Goal: Information Seeking & Learning: Find specific fact

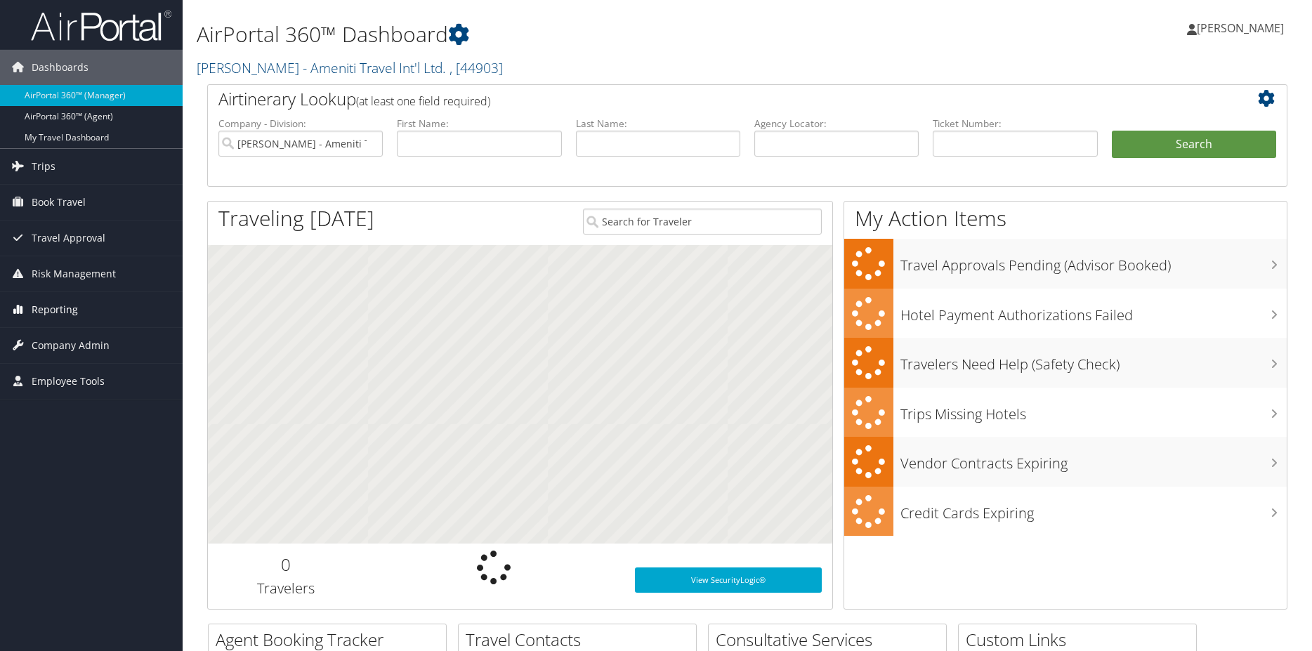
click at [20, 325] on link "Reporting" at bounding box center [91, 309] width 183 height 35
click at [54, 363] on span "Company Admin" at bounding box center [71, 345] width 78 height 35
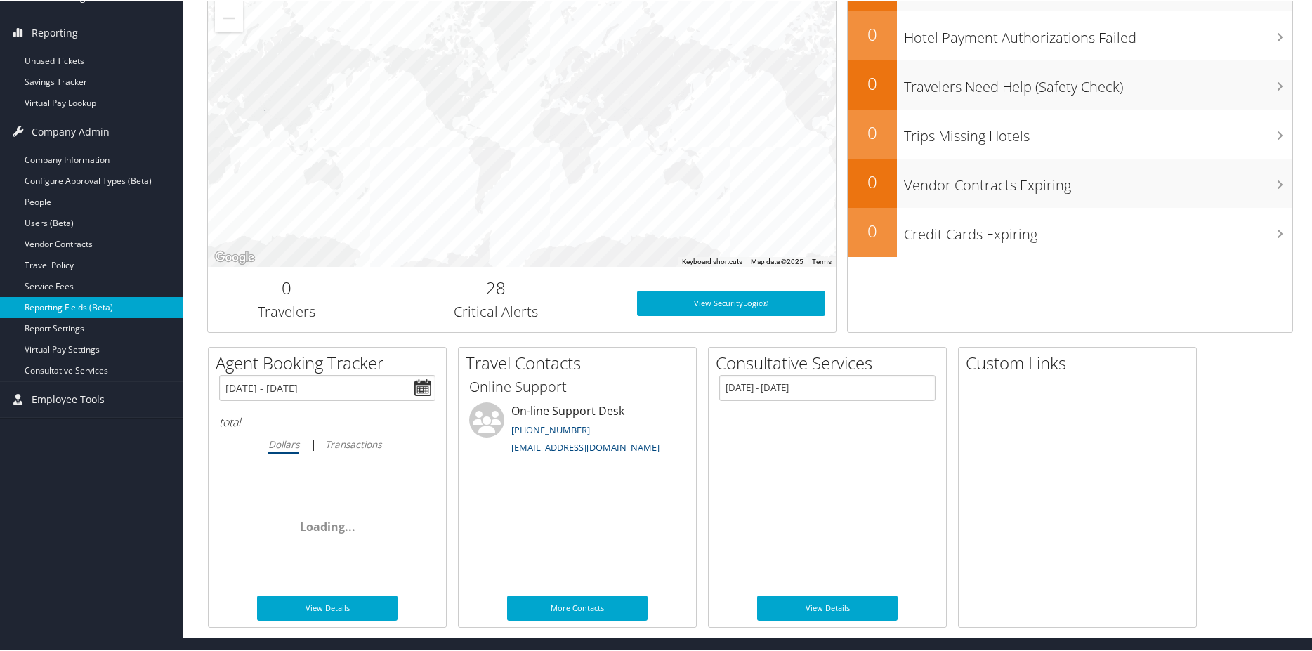
scroll to position [278, 0]
click at [81, 310] on link "Reporting Fields (Beta)" at bounding box center [91, 306] width 183 height 21
click at [99, 398] on span "Employee Tools" at bounding box center [68, 398] width 73 height 35
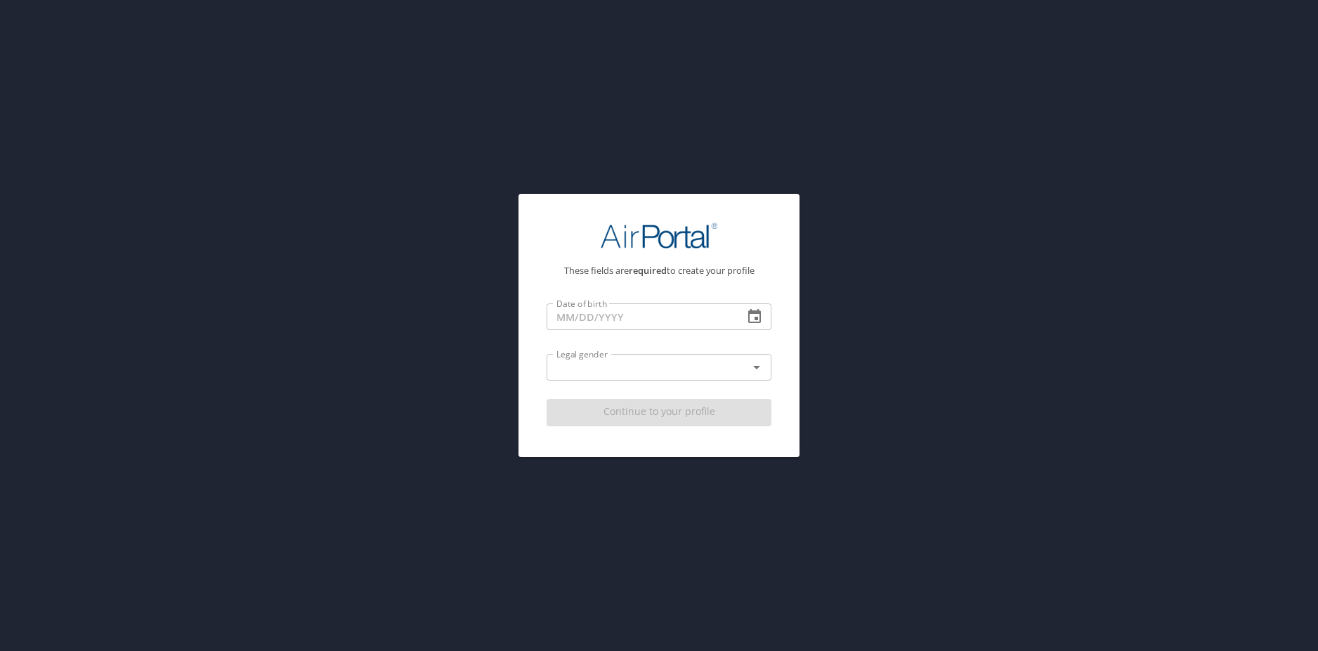
click at [365, 353] on div "These fields are required to create your profile Date of birth Date of birth Le…" at bounding box center [659, 325] width 1318 height 651
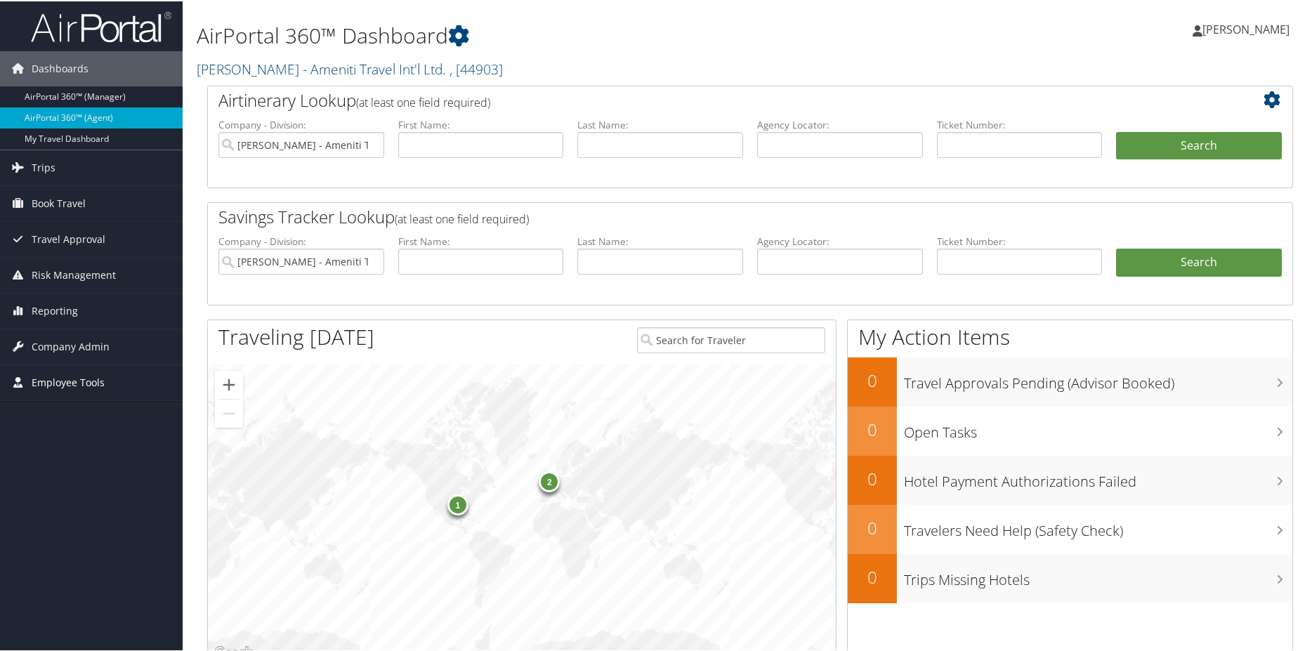
click at [65, 379] on span "Employee Tools" at bounding box center [68, 381] width 73 height 35
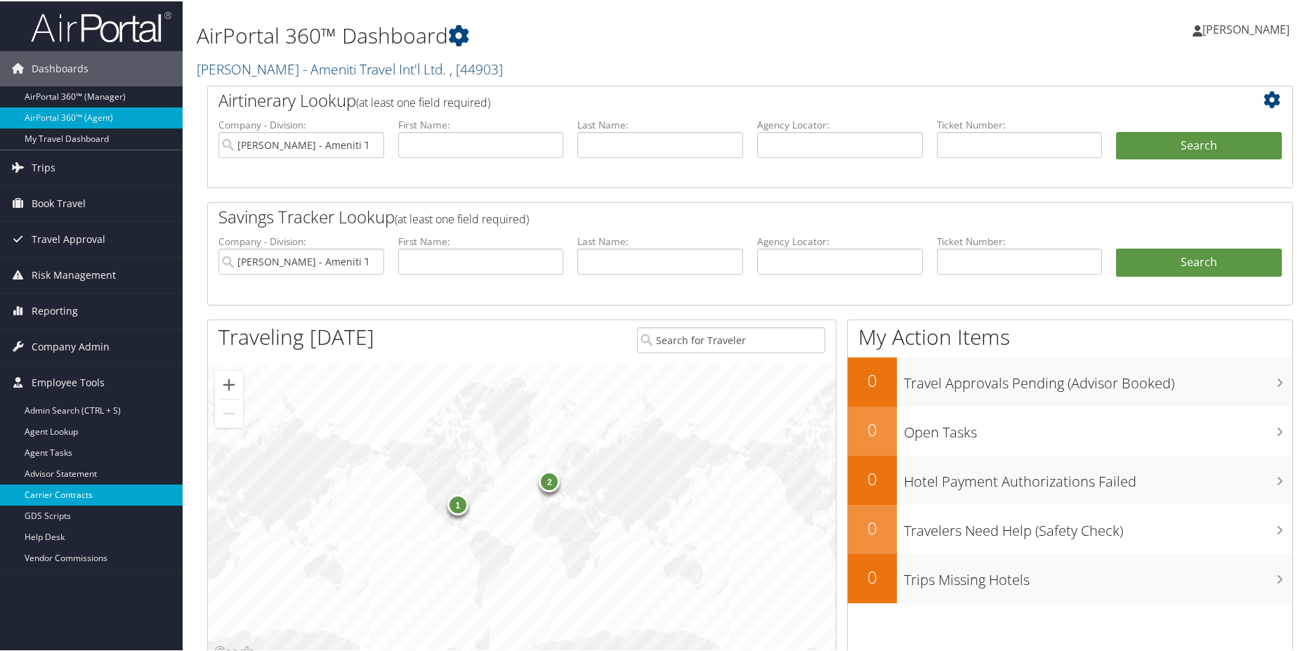
click at [91, 492] on link "Carrier Contracts" at bounding box center [91, 493] width 183 height 21
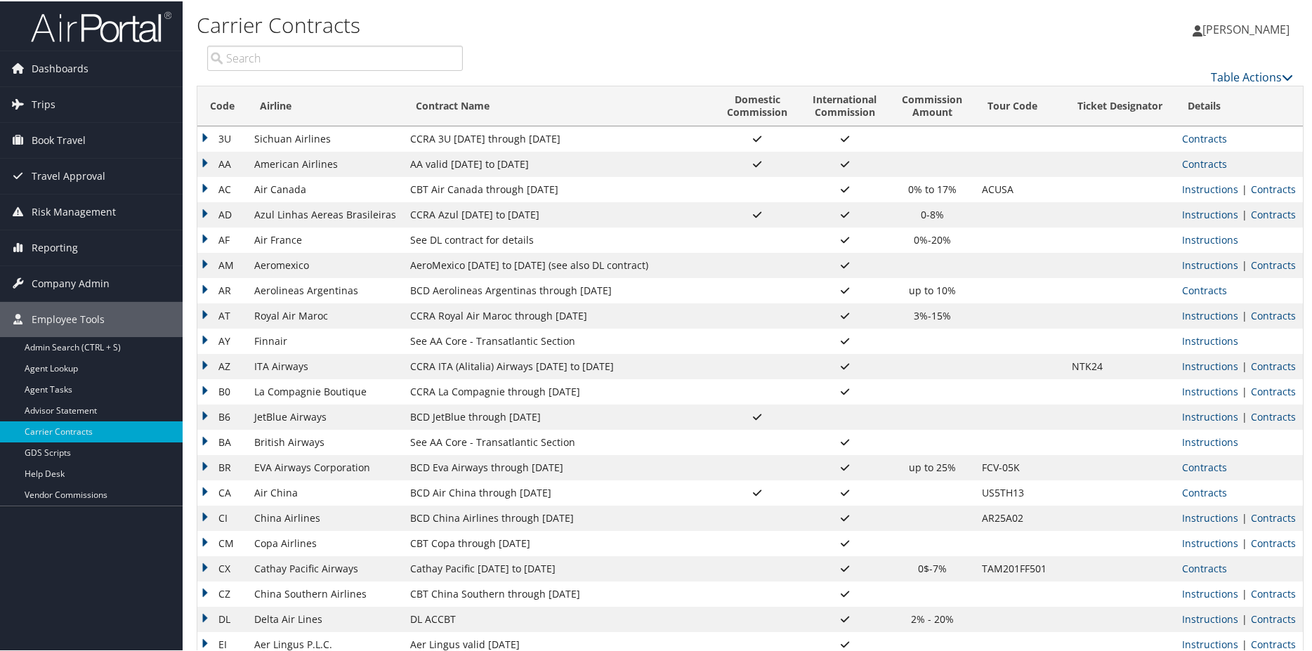
click at [291, 57] on input "search" at bounding box center [335, 56] width 256 height 25
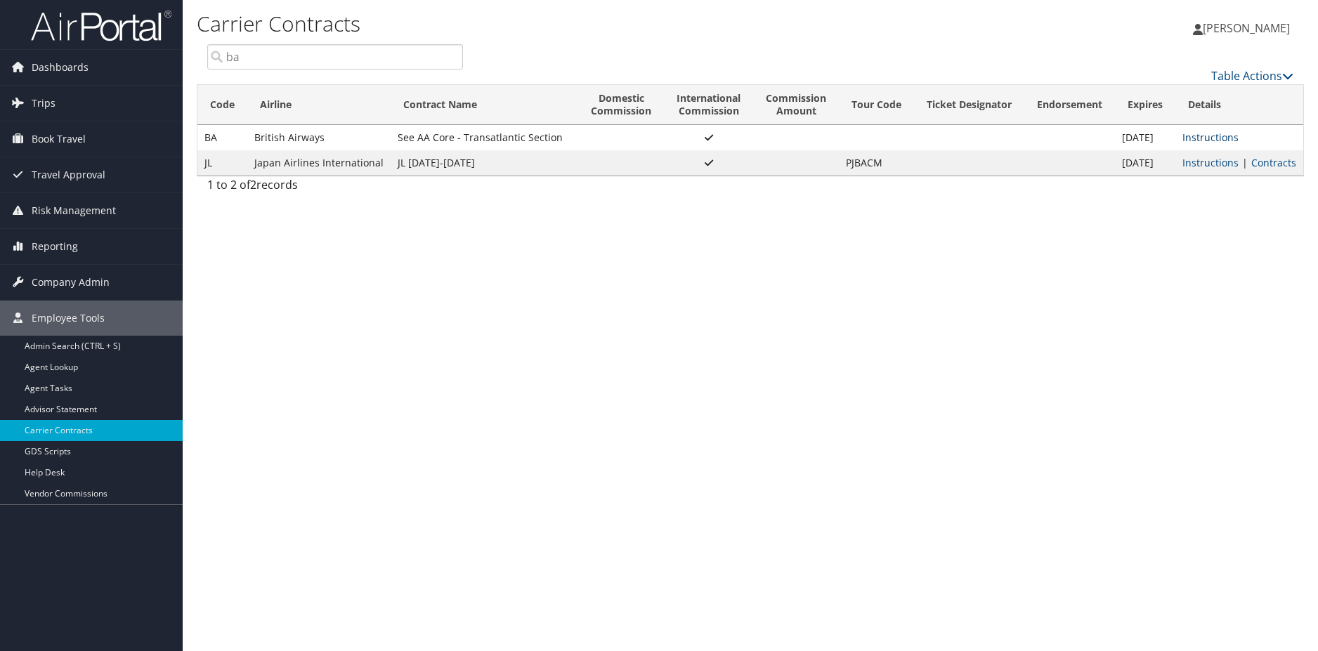
click at [1223, 135] on link "Instructions" at bounding box center [1210, 137] width 56 height 13
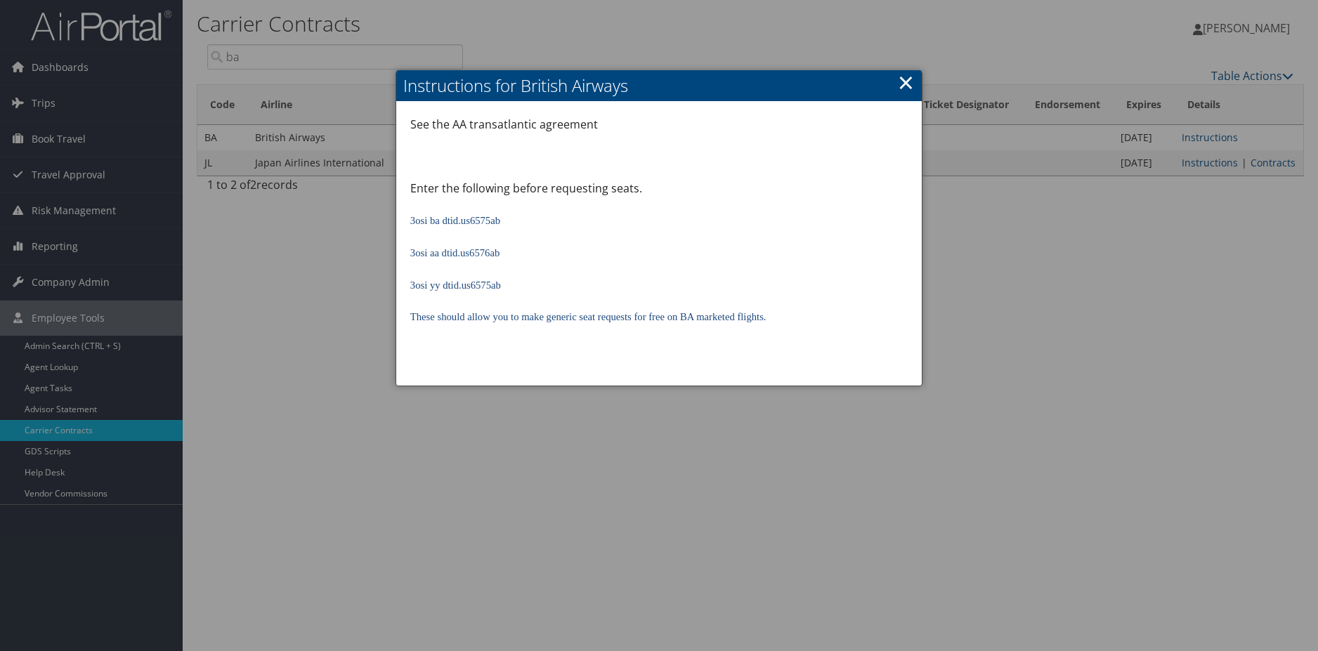
click at [903, 81] on link "×" at bounding box center [906, 82] width 16 height 28
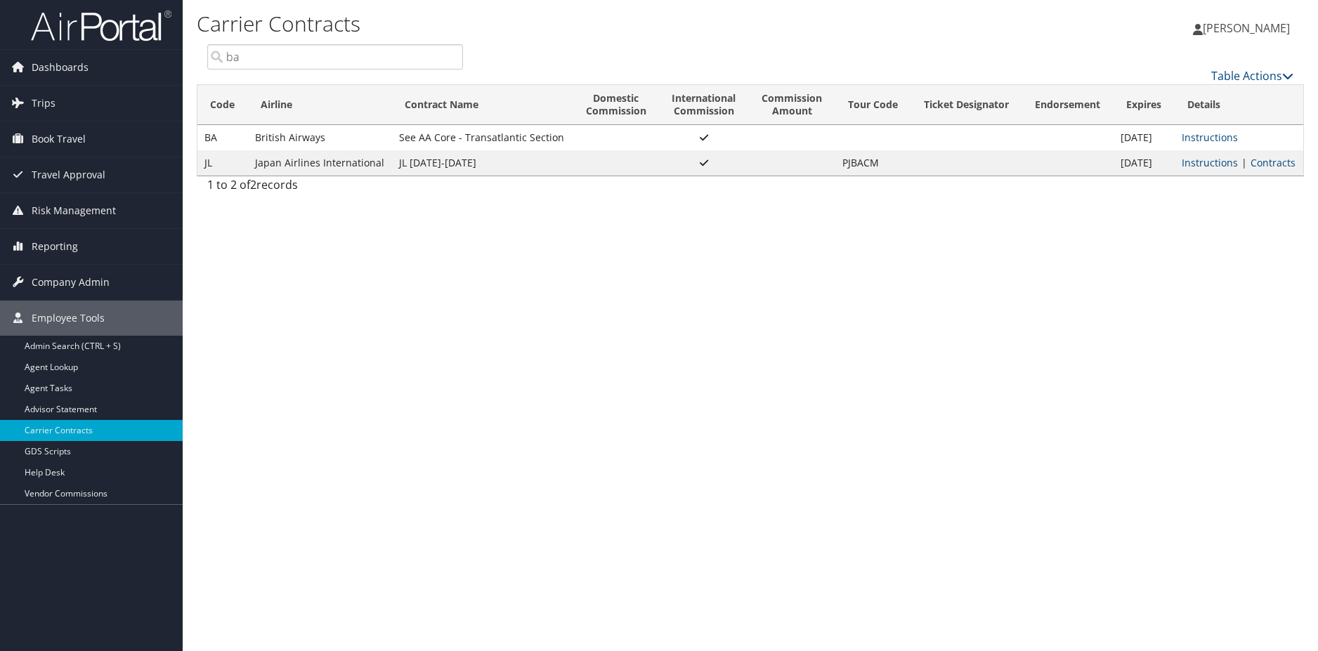
click at [242, 58] on input "ba" at bounding box center [335, 56] width 256 height 25
type input "b"
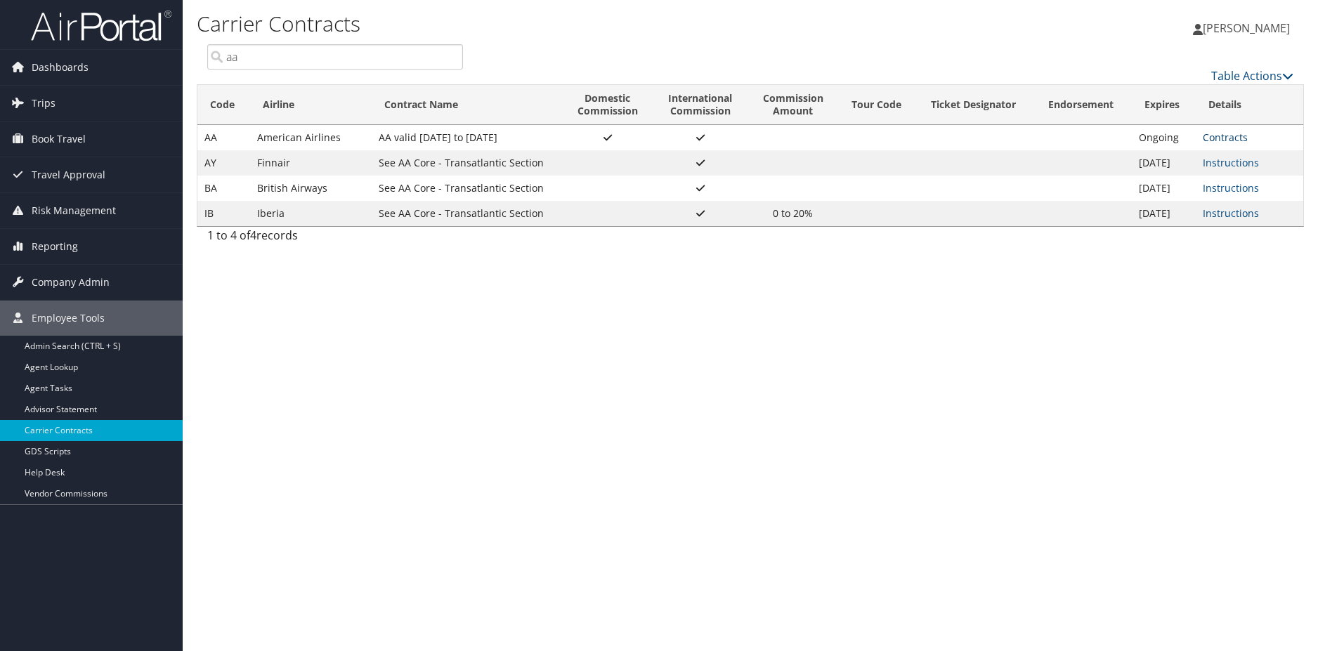
click at [1231, 134] on link "Contracts" at bounding box center [1225, 137] width 45 height 13
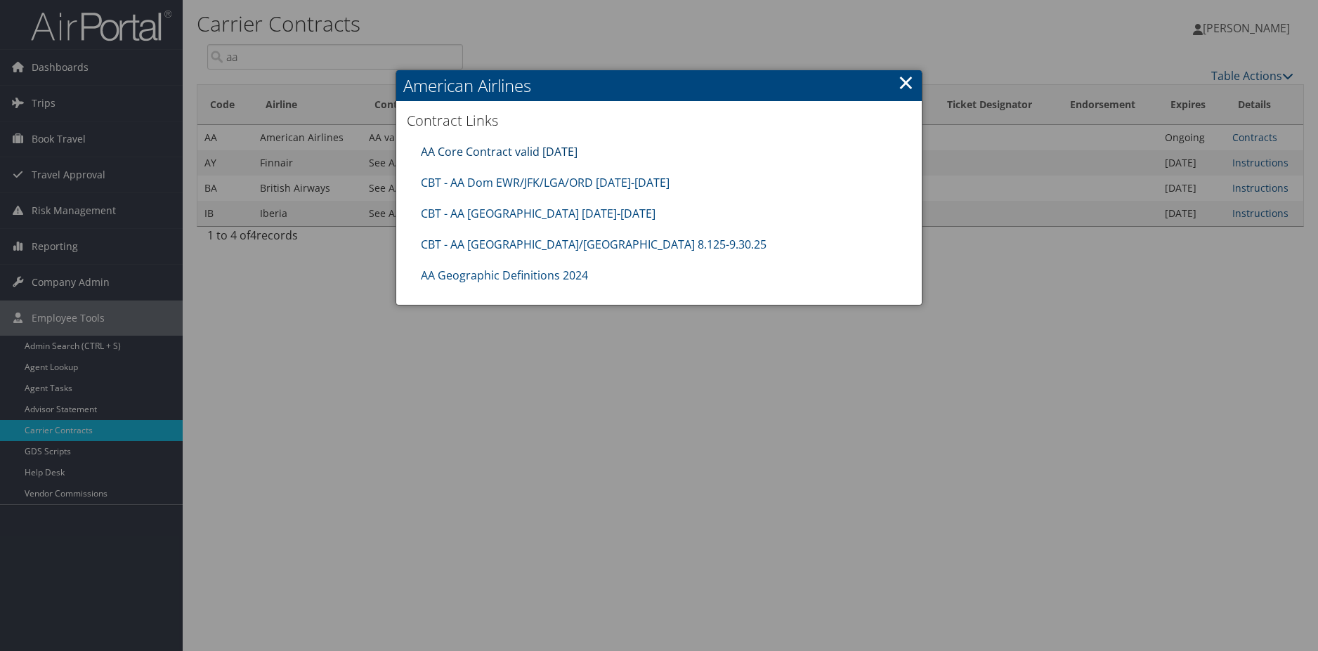
click at [526, 148] on link "AA Core Contract valid 30jun26" at bounding box center [499, 151] width 157 height 15
click at [532, 275] on link "AA Geographic Definitions 2024" at bounding box center [504, 275] width 167 height 15
click at [509, 152] on link "AA Core Contract valid 30jun26" at bounding box center [499, 151] width 157 height 15
click at [906, 74] on link "×" at bounding box center [906, 82] width 16 height 28
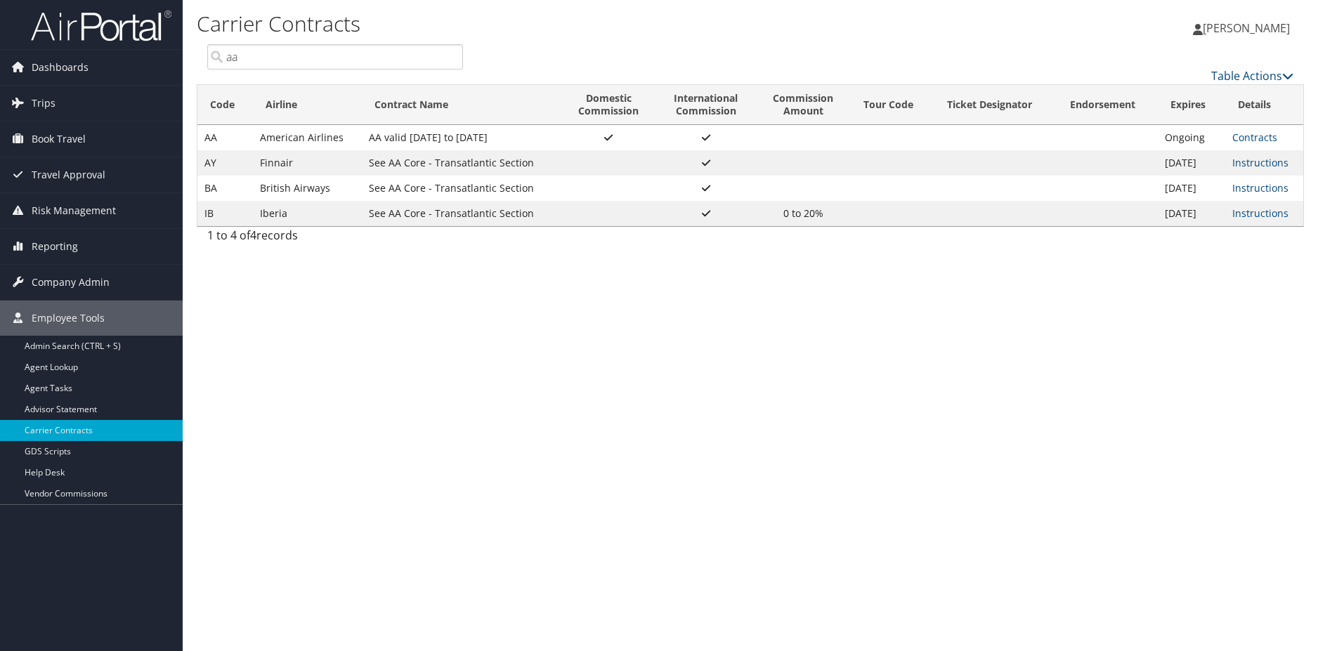
click at [277, 58] on input "aa" at bounding box center [335, 56] width 256 height 25
type input "a"
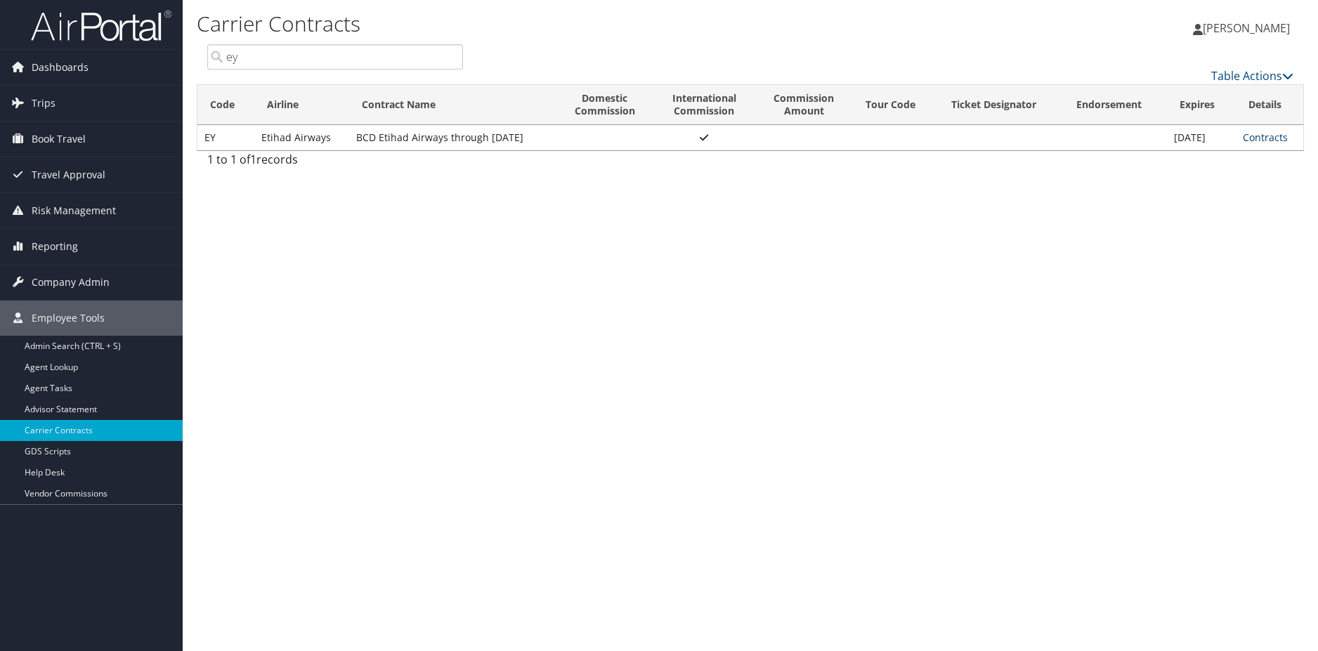
click at [1268, 133] on link "Contracts" at bounding box center [1265, 137] width 45 height 13
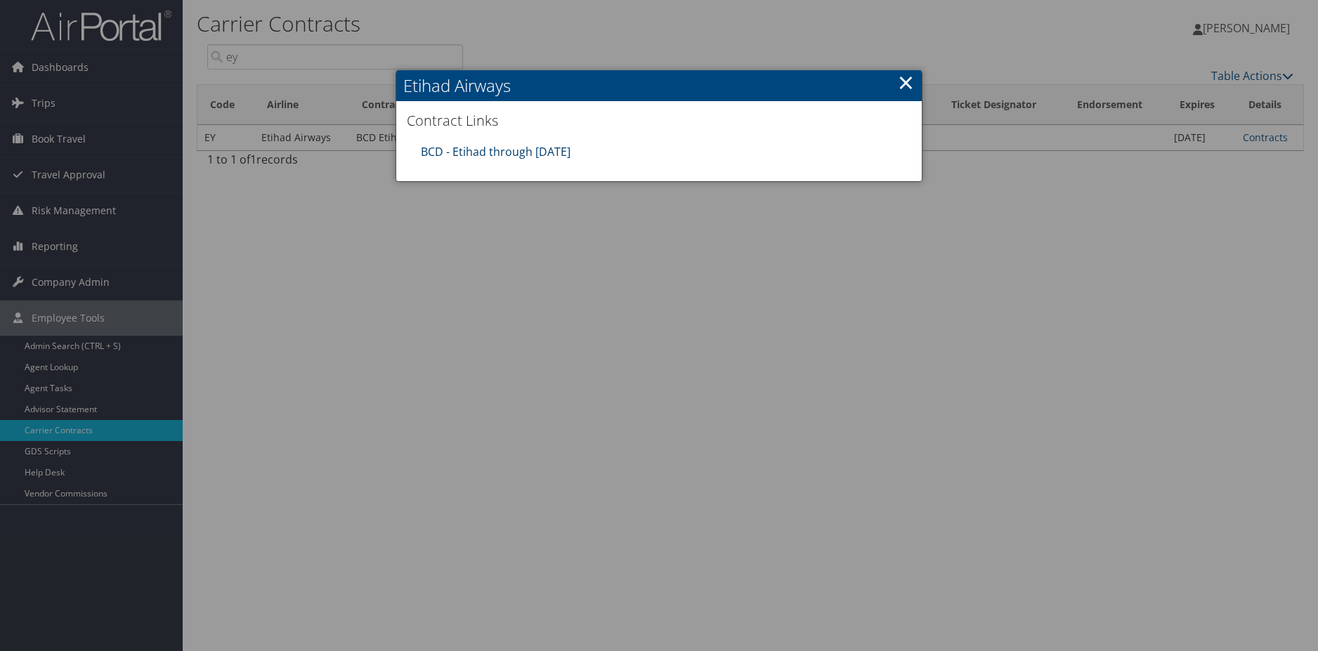
click at [542, 152] on link "BCD - Etihad through 12.31.25" at bounding box center [496, 151] width 150 height 15
drag, startPoint x: 747, startPoint y: 294, endPoint x: 778, endPoint y: 240, distance: 61.7
click at [748, 294] on div at bounding box center [659, 325] width 1318 height 651
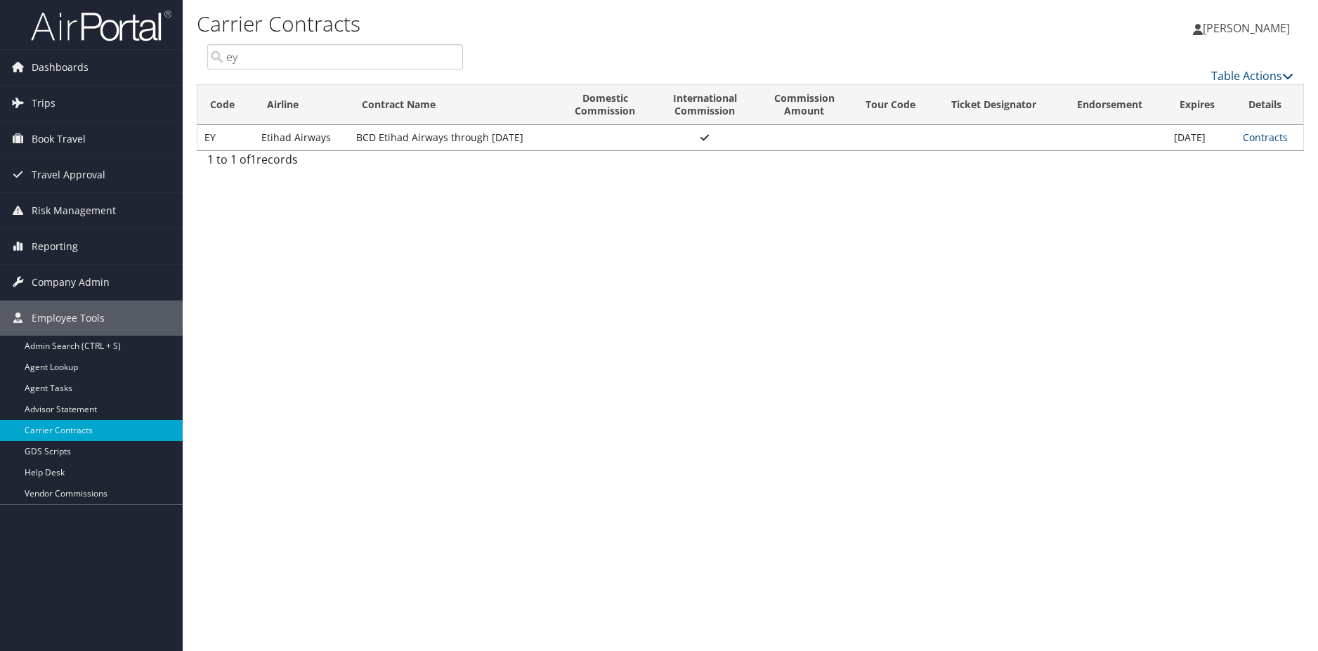
click at [274, 58] on input "ey" at bounding box center [335, 56] width 256 height 25
type input "e"
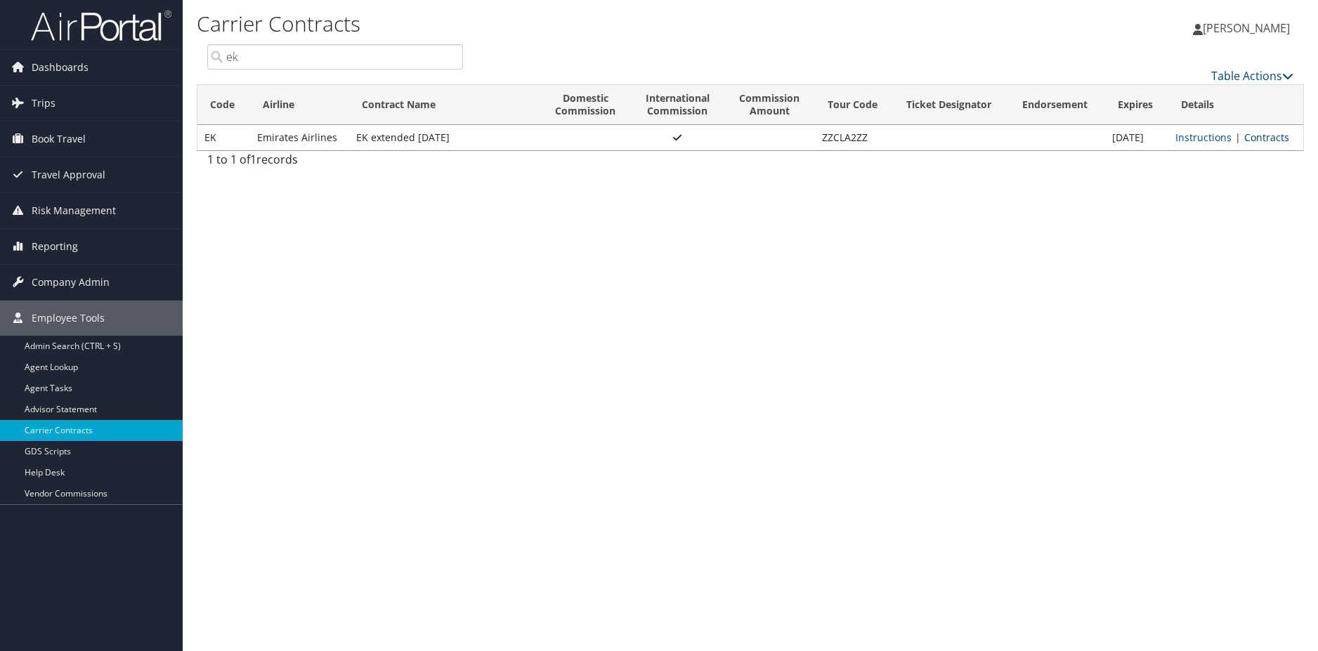
type input "ek"
click at [1272, 138] on link "Contracts" at bounding box center [1266, 137] width 45 height 13
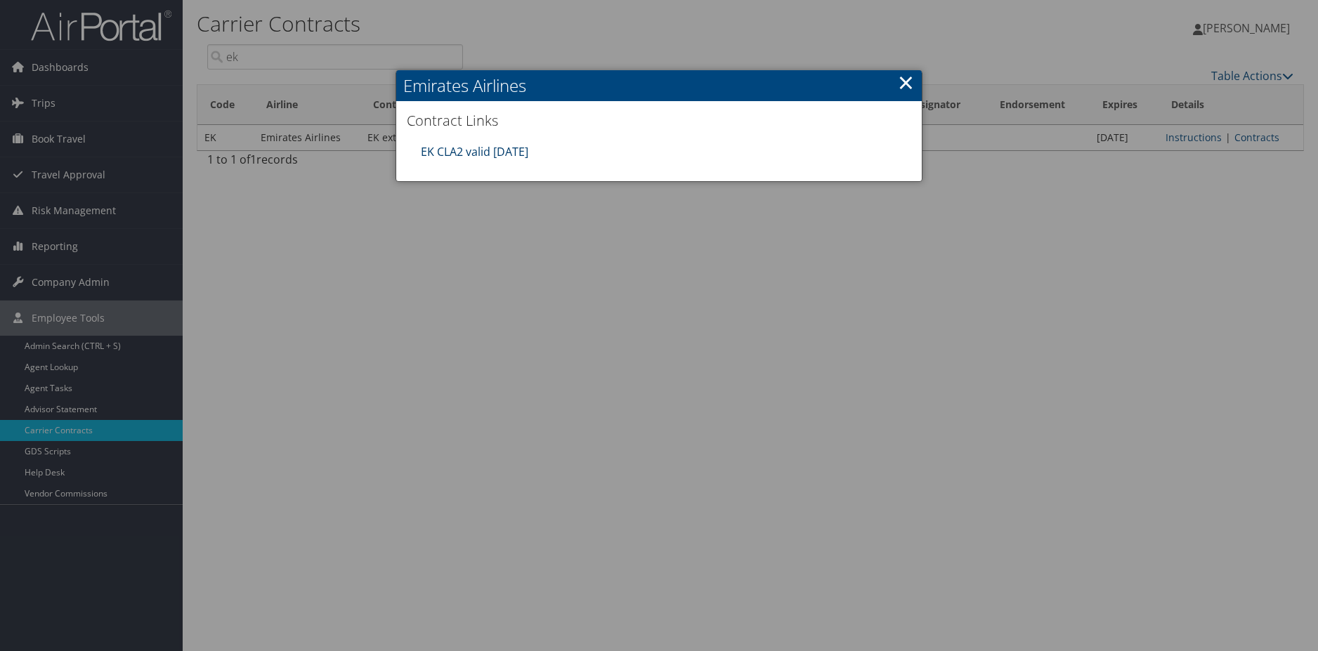
click at [512, 150] on link "EK CLA2 valid 30sep25" at bounding box center [474, 151] width 107 height 15
click at [908, 81] on link "×" at bounding box center [906, 82] width 16 height 28
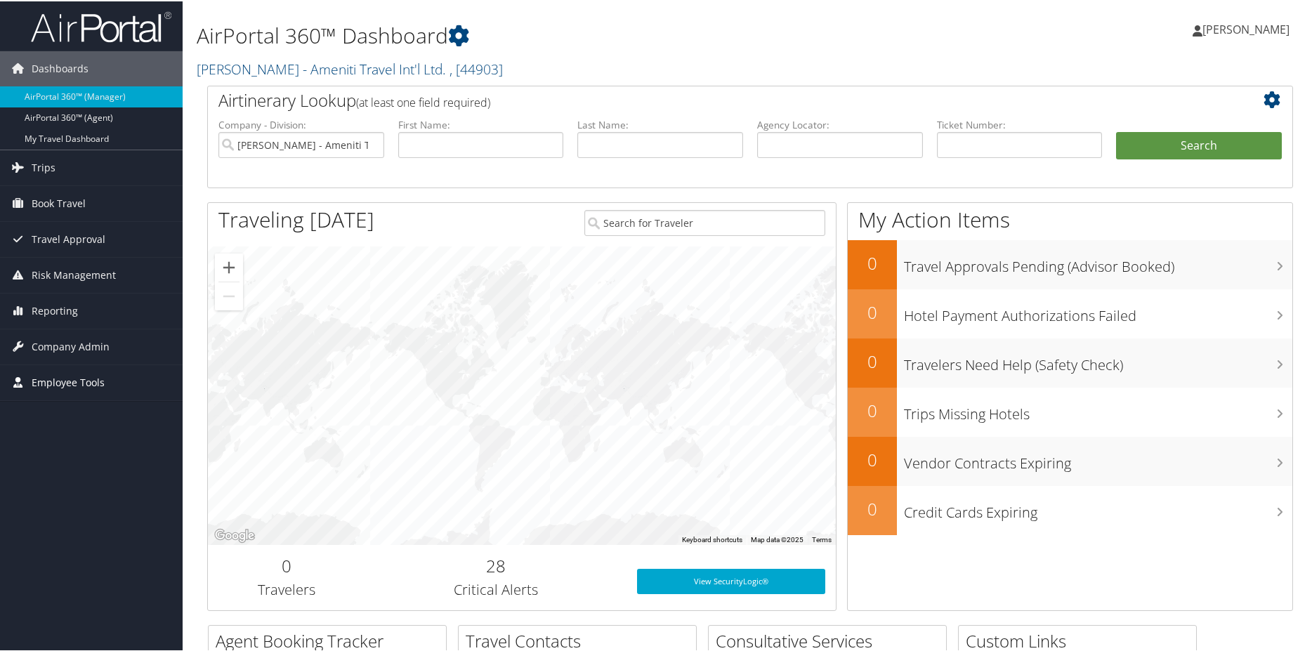
click at [92, 379] on span "Employee Tools" at bounding box center [68, 381] width 73 height 35
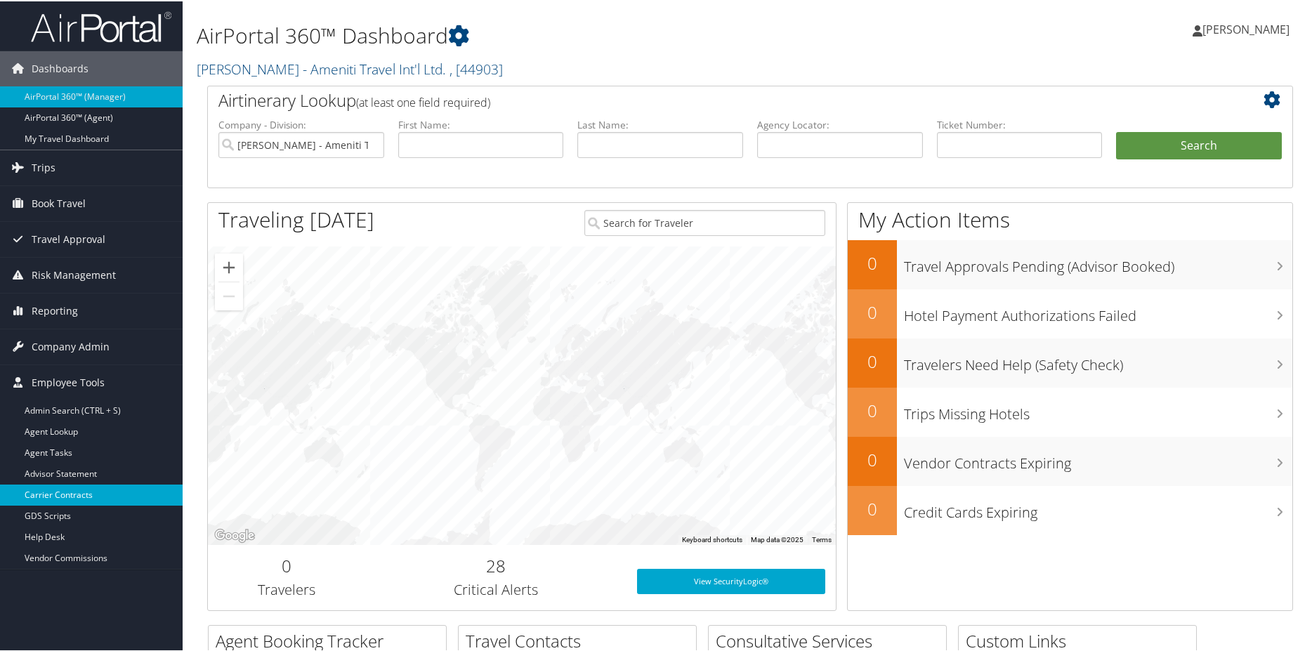
click at [91, 485] on link "Carrier Contracts" at bounding box center [91, 493] width 183 height 21
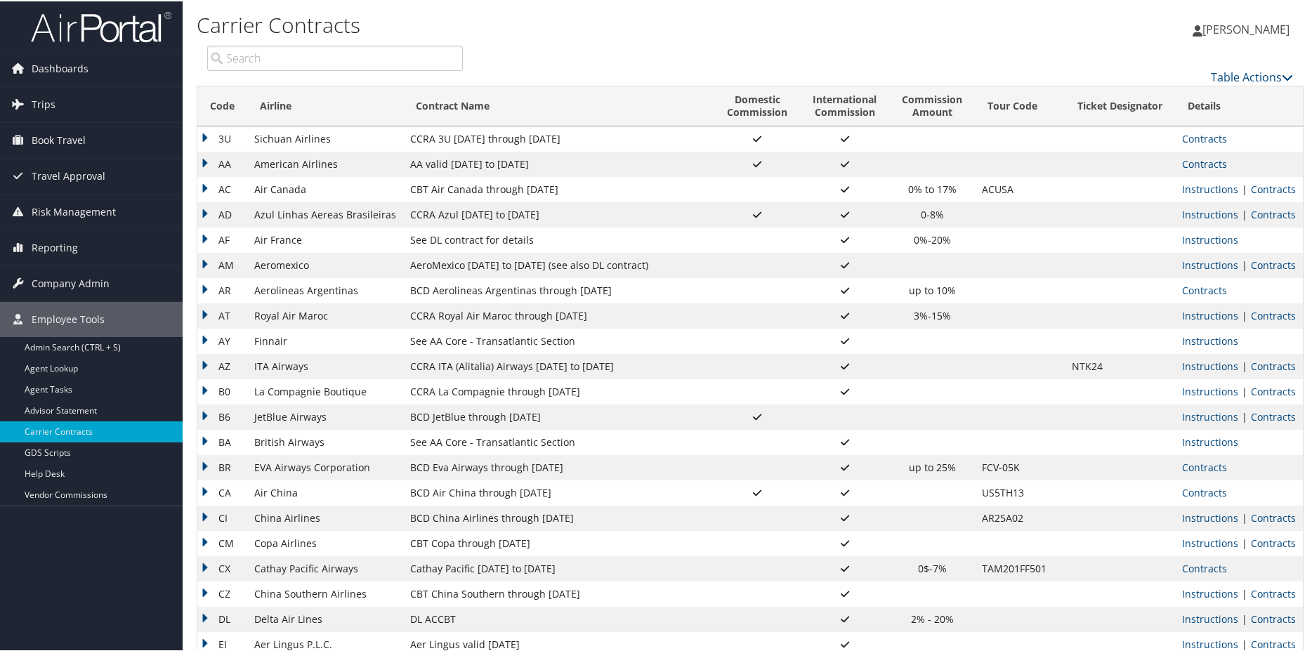
click at [271, 56] on input "search" at bounding box center [335, 56] width 256 height 25
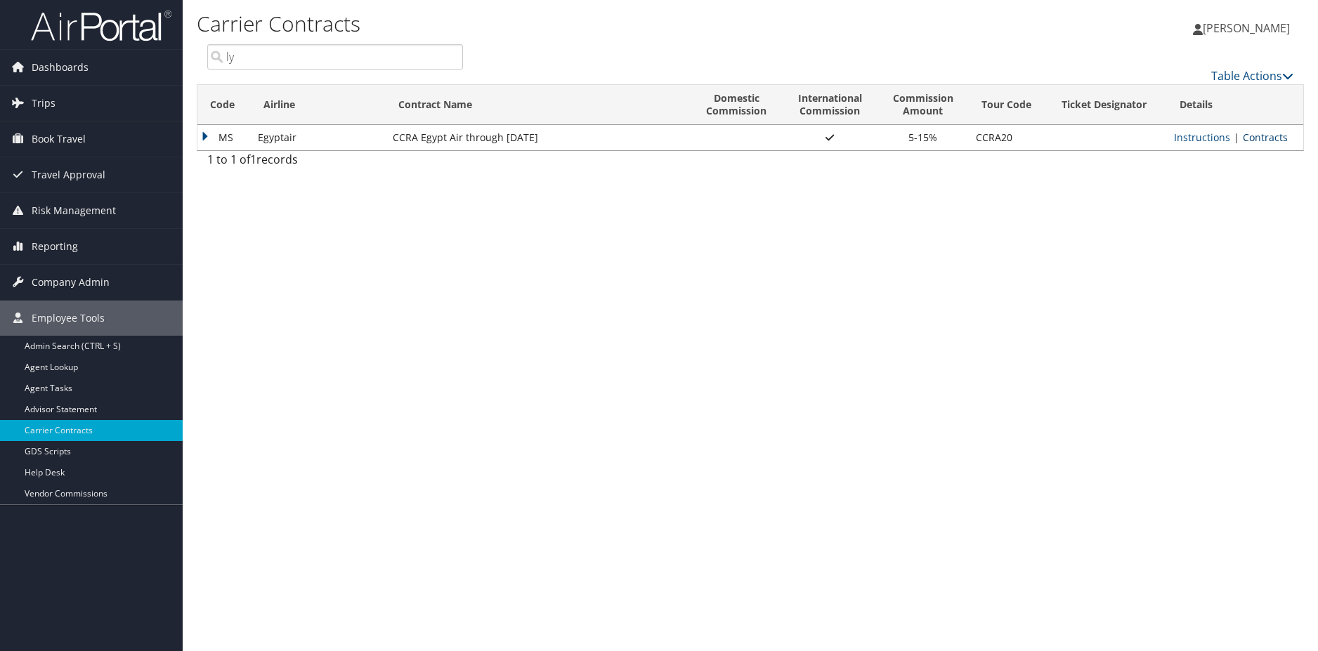
click at [1264, 137] on link "Contracts" at bounding box center [1265, 137] width 45 height 13
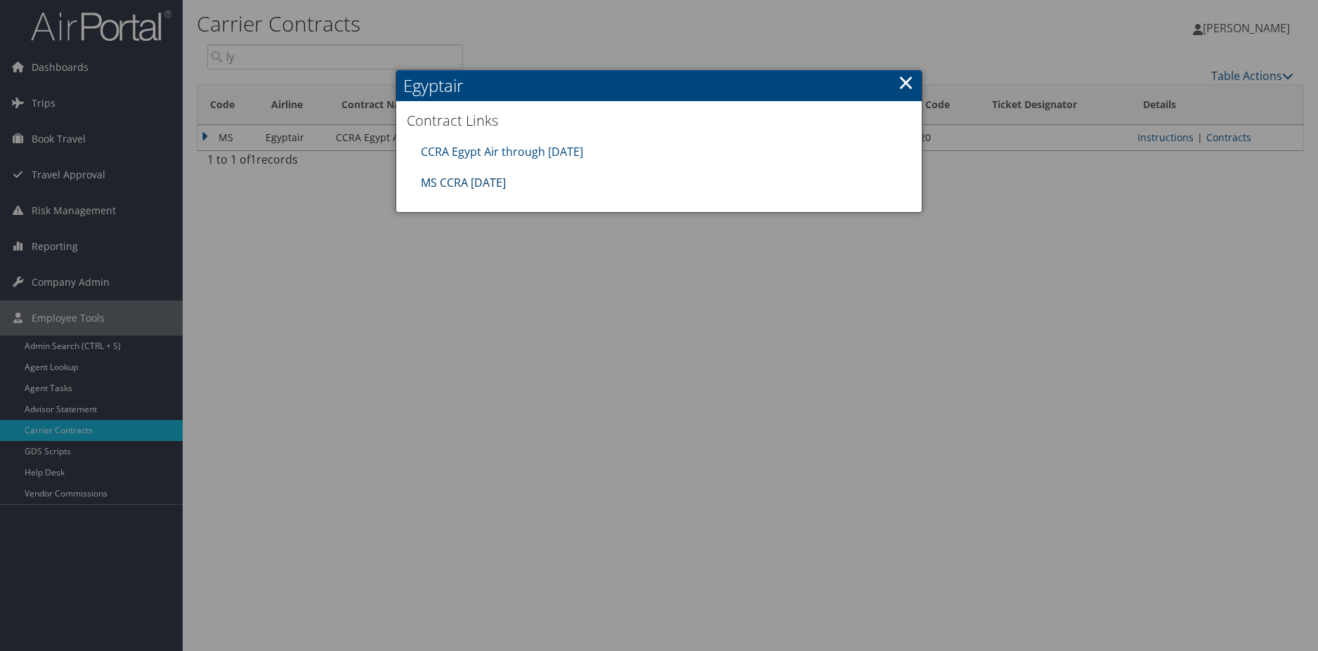
click at [490, 181] on link "MS CCRA 30JUN26" at bounding box center [463, 182] width 85 height 15
click at [909, 84] on link "×" at bounding box center [906, 82] width 16 height 28
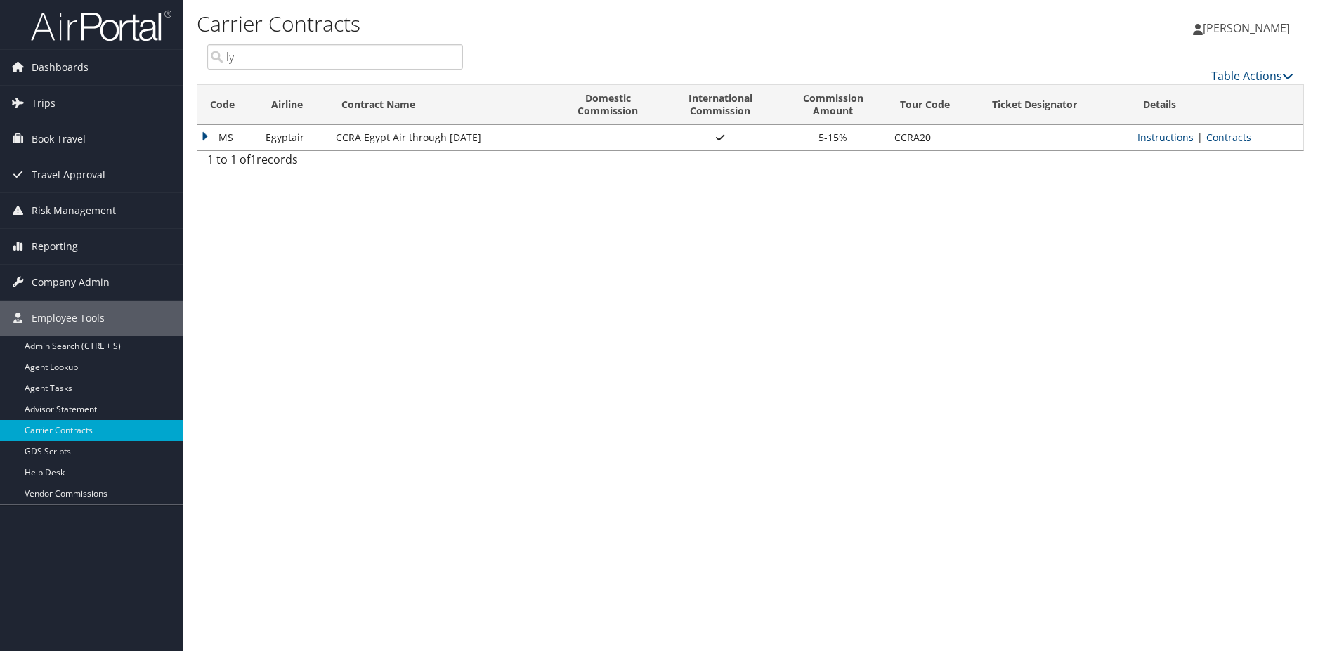
click at [292, 58] on input "ly" at bounding box center [335, 56] width 256 height 25
type input "l"
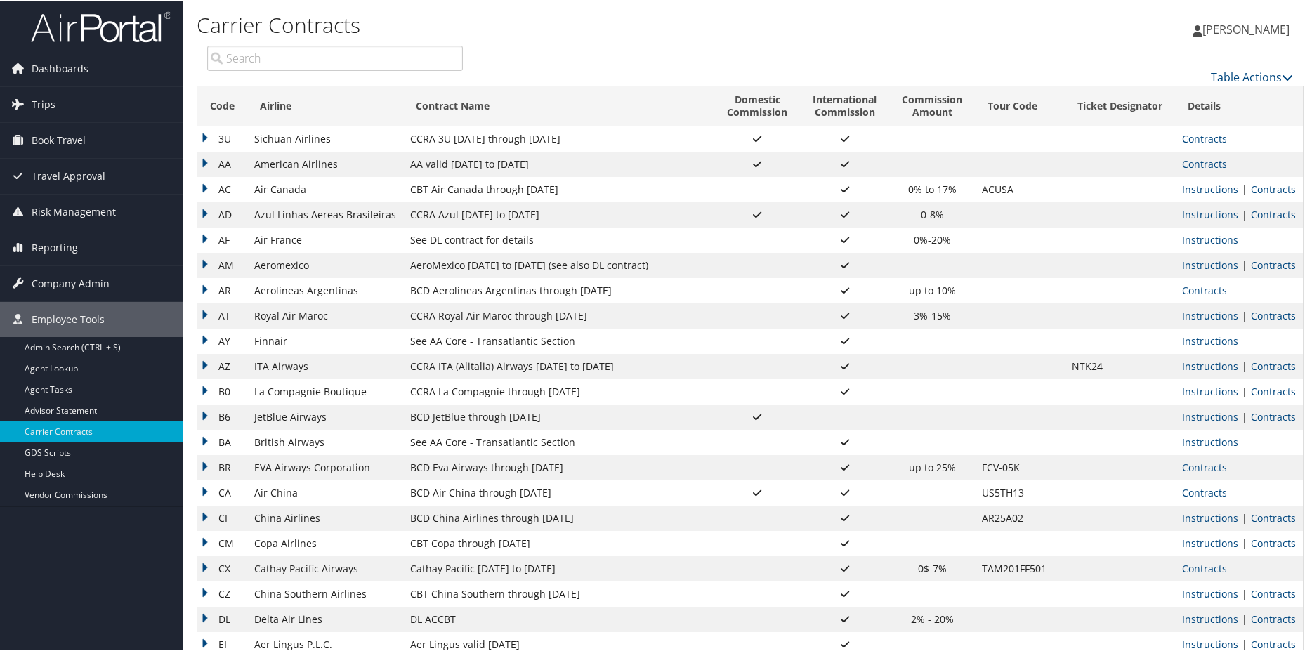
click at [238, 53] on input "search" at bounding box center [335, 56] width 256 height 25
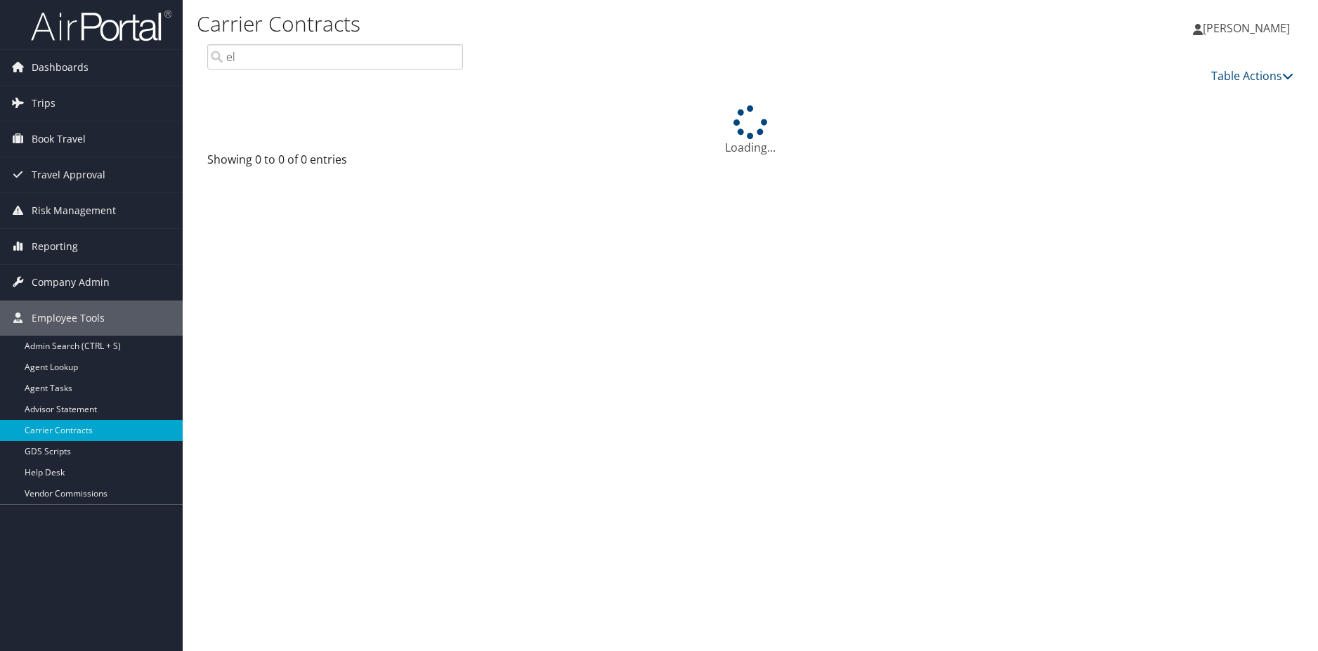
type input "e"
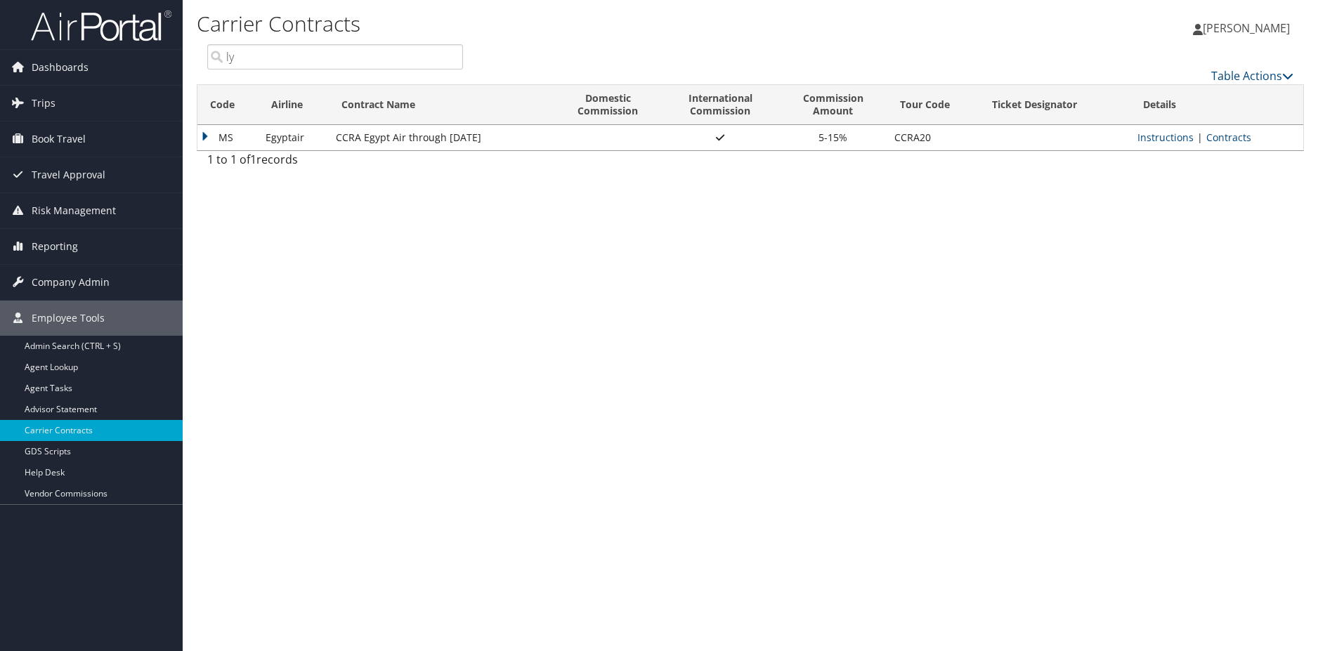
type input "l"
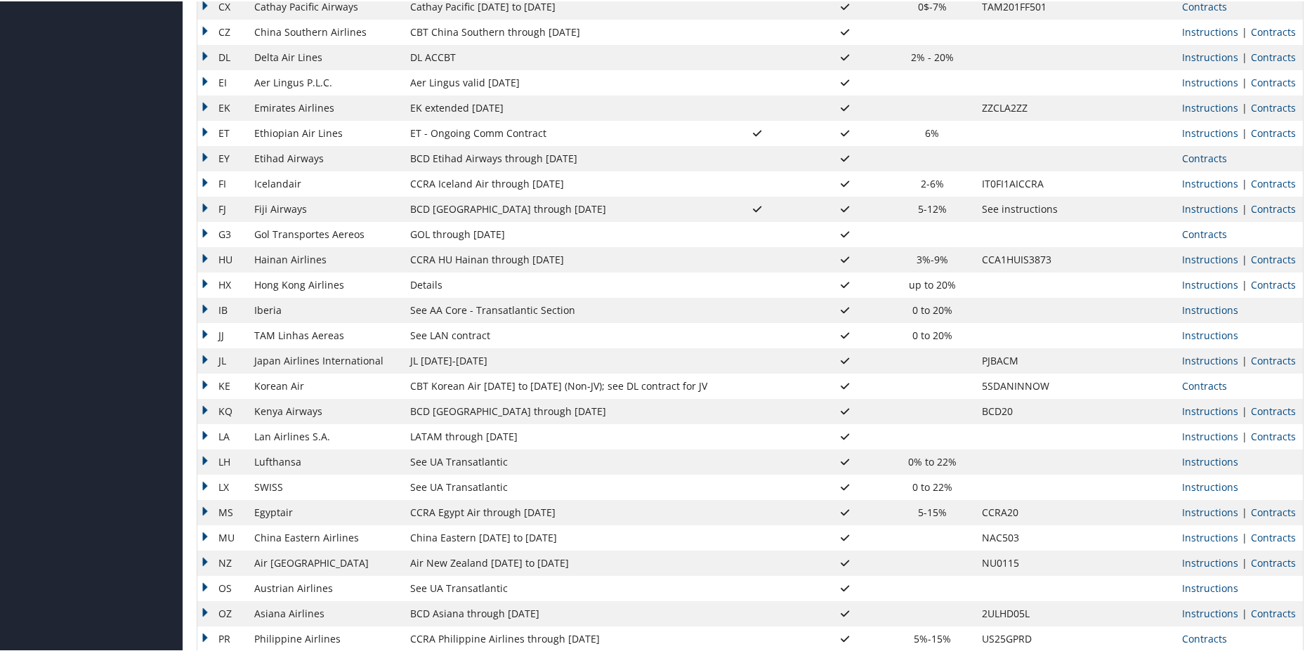
scroll to position [843, 0]
